Goal: Find specific page/section: Find specific page/section

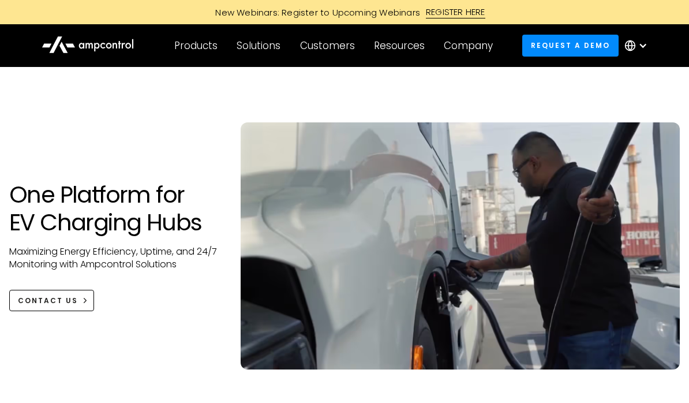
click at [267, 46] on div "Solutions" at bounding box center [259, 45] width 44 height 13
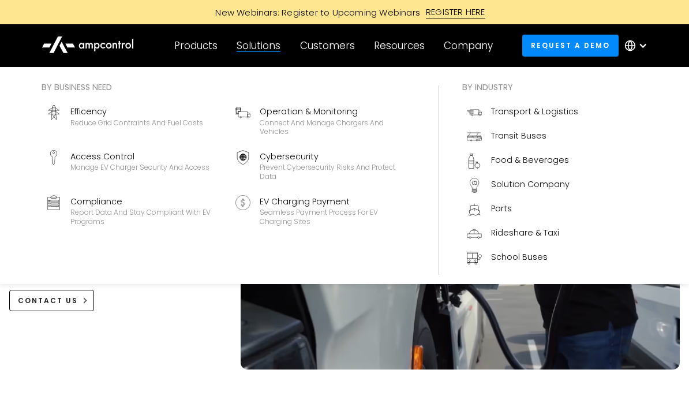
click at [192, 51] on div "Products" at bounding box center [195, 45] width 43 height 13
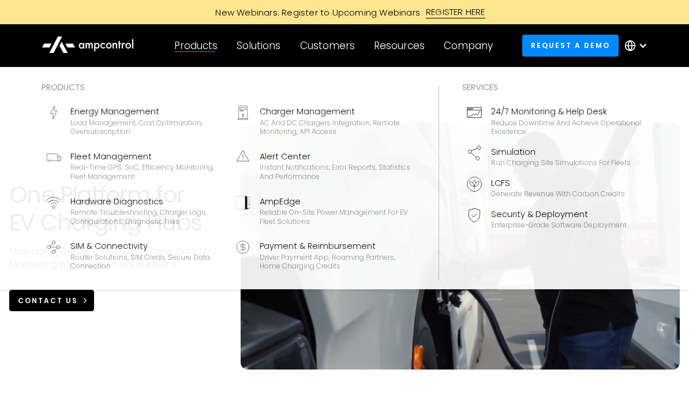
click at [58, 304] on div "CONTACT US" at bounding box center [48, 300] width 60 height 10
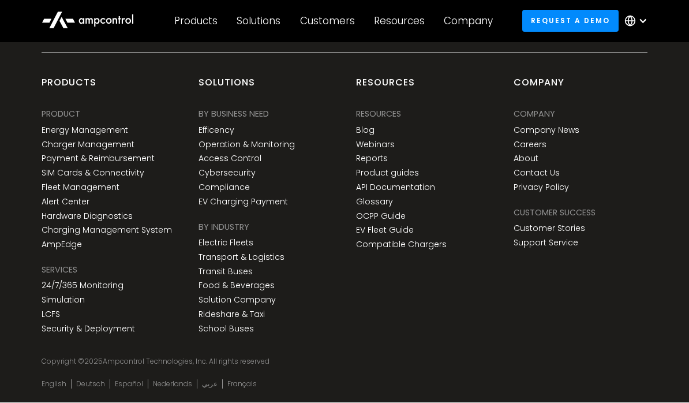
scroll to position [4353, 0]
click at [424, 250] on link "Compatible Chargers" at bounding box center [401, 246] width 91 height 10
